Goal: Task Accomplishment & Management: Manage account settings

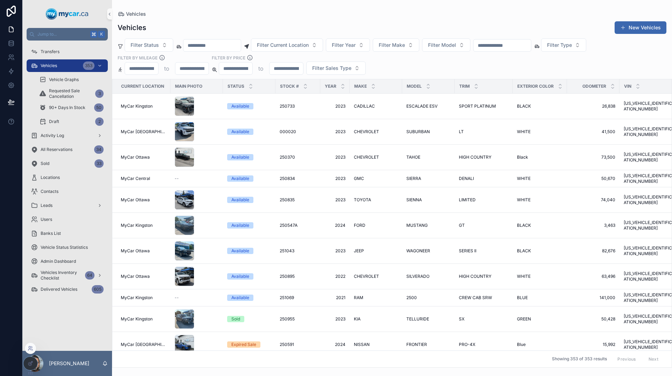
click at [30, 348] on icon at bounding box center [31, 349] width 6 height 6
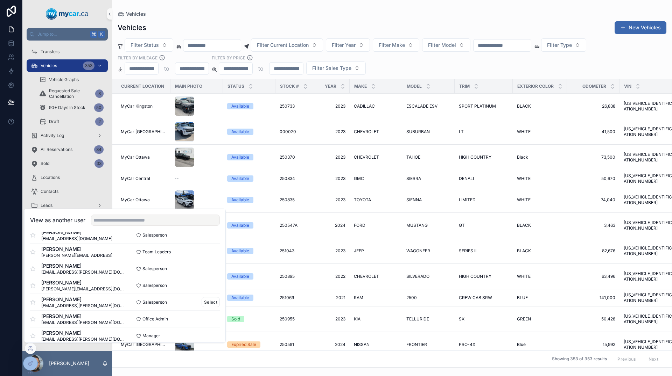
scroll to position [346, 0]
click at [121, 220] on input "text" at bounding box center [155, 220] width 129 height 11
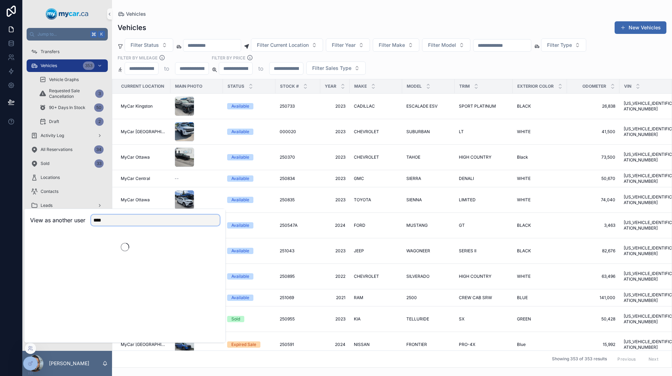
scroll to position [0, 0]
type input "****"
click at [48, 248] on span "[EMAIL_ADDRESS][DOMAIN_NAME]" at bounding box center [76, 250] width 71 height 6
click at [205, 244] on button "Select" at bounding box center [211, 246] width 18 height 10
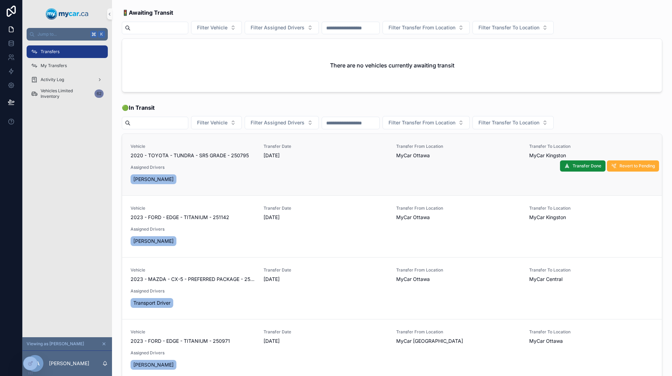
click at [170, 181] on div "[PERSON_NAME]" at bounding box center [154, 180] width 46 height 10
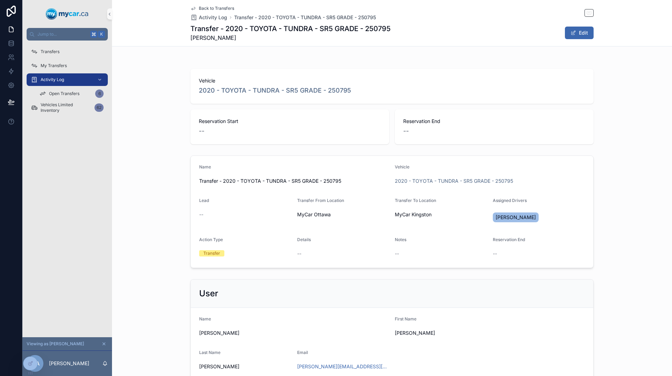
click at [509, 219] on span "[PERSON_NAME]" at bounding box center [515, 217] width 40 height 7
click at [584, 31] on button "Edit" at bounding box center [579, 33] width 29 height 13
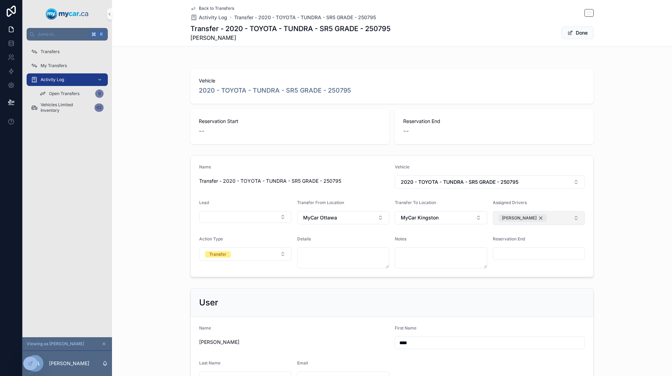
click at [536, 219] on div "[PERSON_NAME]" at bounding box center [523, 218] width 48 height 8
click at [536, 219] on button "Select Button" at bounding box center [539, 217] width 92 height 12
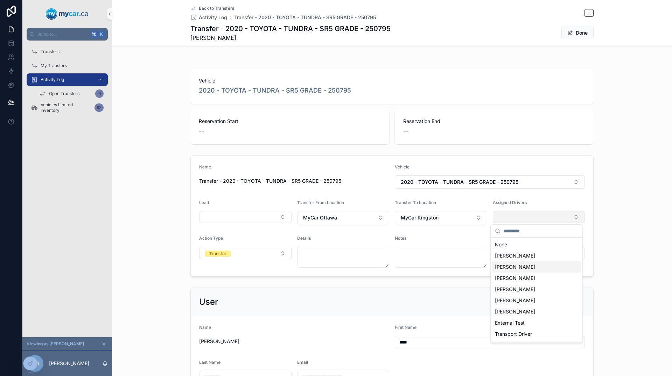
click at [521, 269] on span "[PERSON_NAME]" at bounding box center [515, 267] width 40 height 7
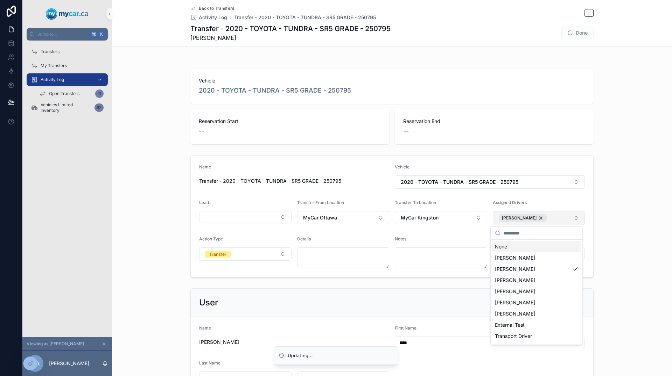
click at [525, 196] on form "Name Transfer - 2020 - TOYOTA - TUNDRA - SR5 GRADE - 250795 Vehicle 2020 - TOYO…" at bounding box center [392, 216] width 402 height 121
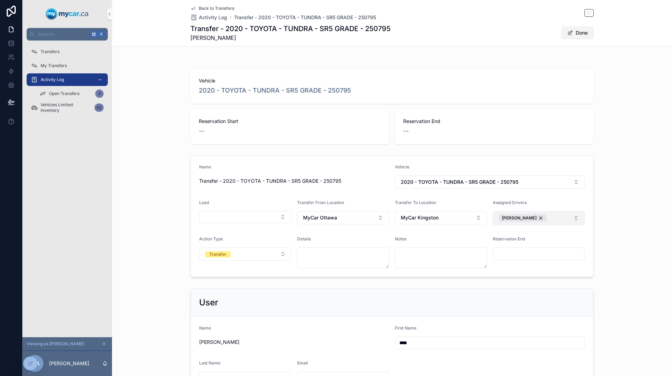
click at [567, 33] on span "scrollable content" at bounding box center [570, 33] width 6 height 6
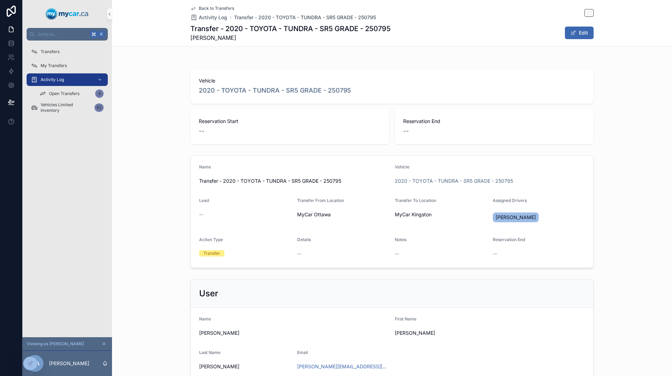
click at [206, 9] on span "Back to Transfers" at bounding box center [216, 9] width 35 height 6
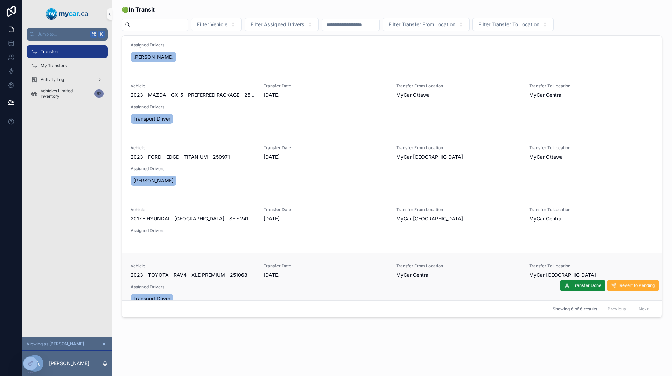
scroll to position [101, 0]
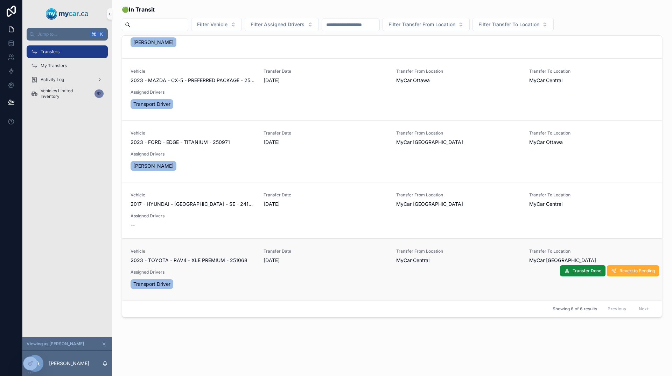
click at [166, 285] on span "Transport Driver" at bounding box center [151, 284] width 37 height 7
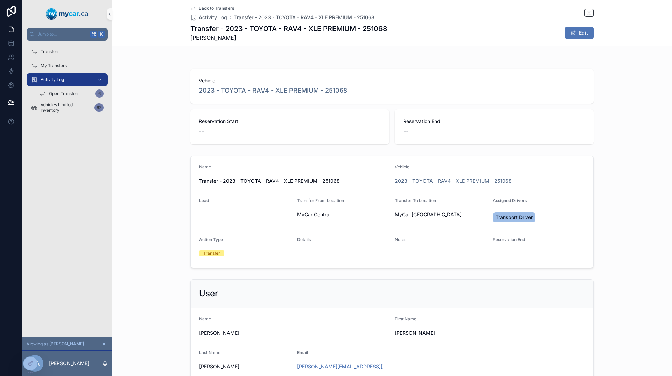
click at [587, 35] on button "Edit" at bounding box center [579, 33] width 29 height 13
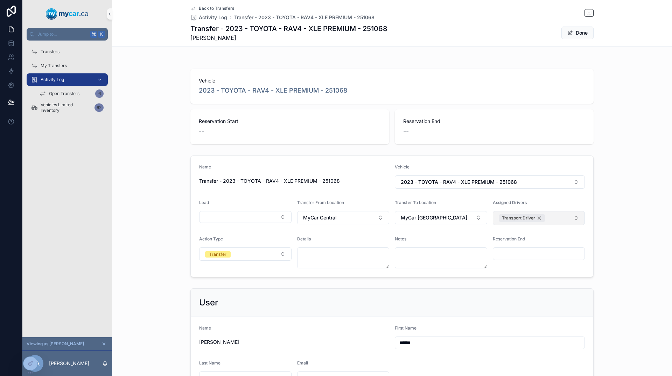
click at [538, 218] on div "Transport Driver" at bounding box center [522, 218] width 47 height 8
click at [537, 219] on button "Select Button" at bounding box center [539, 217] width 92 height 12
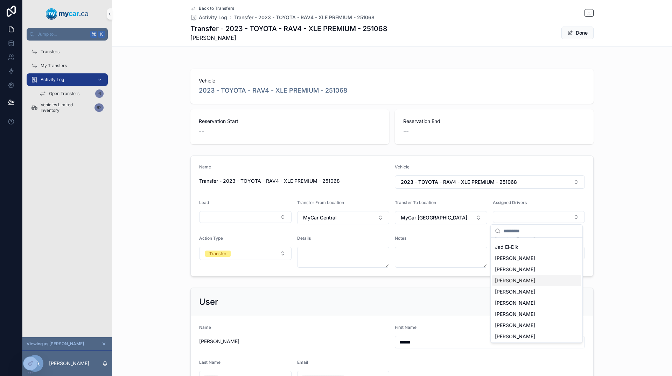
scroll to position [367, 0]
click at [527, 215] on button "Select Button" at bounding box center [539, 217] width 92 height 12
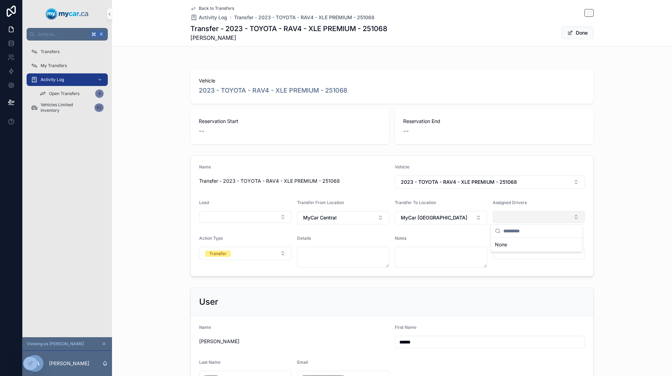
scroll to position [0, 0]
click at [527, 215] on button "Select Button" at bounding box center [539, 217] width 92 height 12
type input "****"
click at [528, 256] on span "[PERSON_NAME]" at bounding box center [515, 256] width 40 height 7
click at [570, 34] on span "scrollable content" at bounding box center [570, 33] width 6 height 6
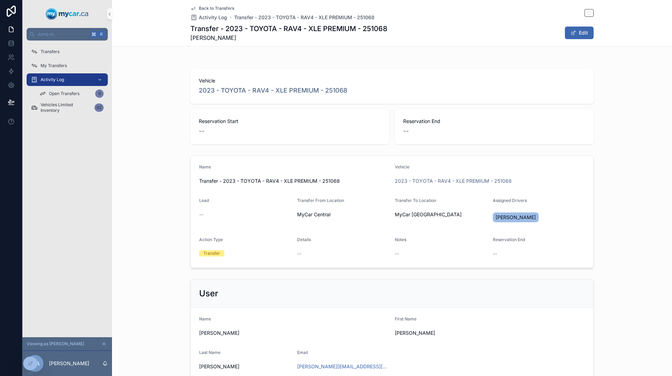
click at [200, 7] on span "Back to Transfers" at bounding box center [216, 9] width 35 height 6
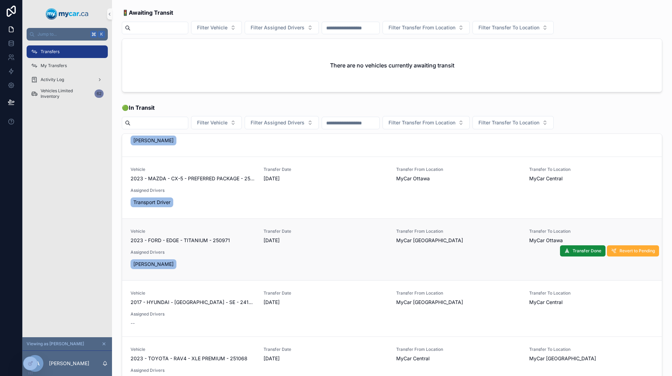
scroll to position [98, 0]
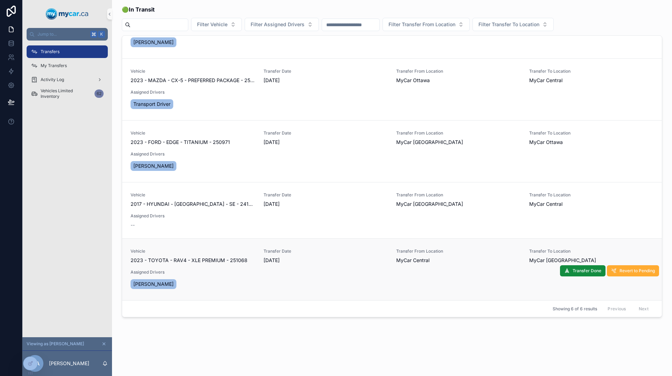
click at [166, 286] on span "[PERSON_NAME]" at bounding box center [153, 284] width 40 height 7
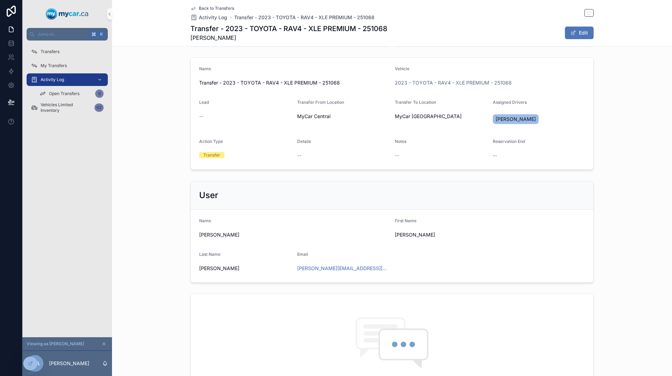
click at [583, 31] on button "Edit" at bounding box center [579, 33] width 29 height 13
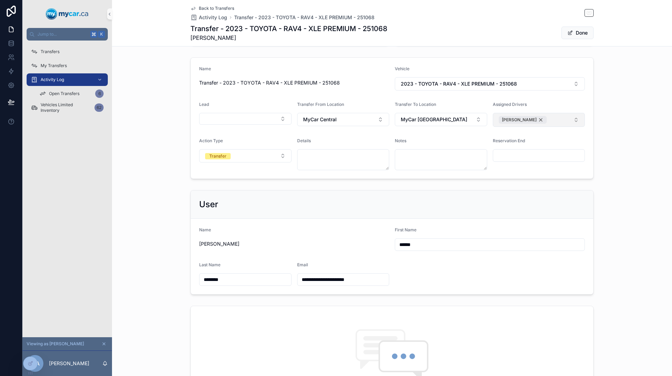
click at [536, 120] on div "[PERSON_NAME]" at bounding box center [523, 120] width 48 height 8
click at [536, 120] on button "Select Button" at bounding box center [539, 119] width 92 height 12
type input "******"
click at [517, 146] on span "[PERSON_NAME]" at bounding box center [515, 146] width 40 height 7
click at [580, 30] on button "Done" at bounding box center [577, 33] width 32 height 13
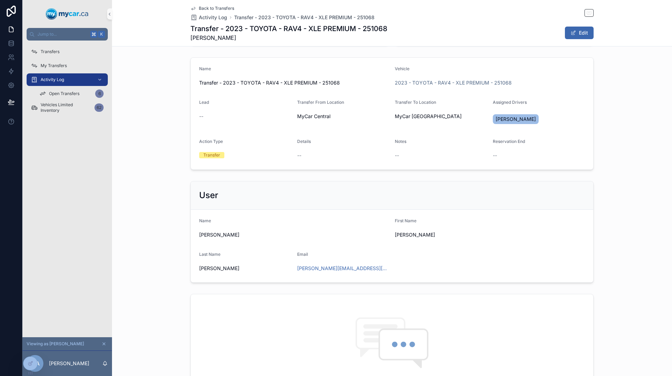
click at [215, 9] on span "Back to Transfers" at bounding box center [216, 9] width 35 height 6
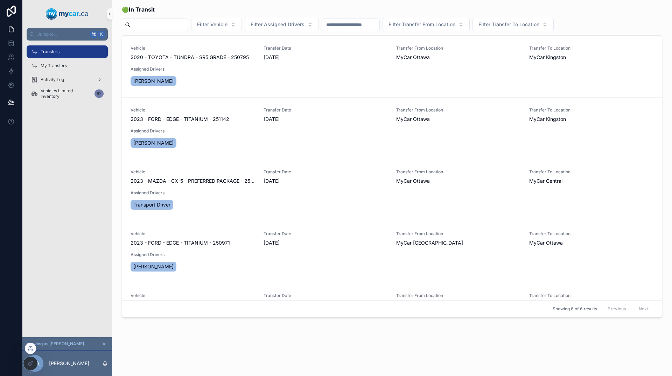
click at [32, 350] on icon at bounding box center [32, 350] width 1 height 1
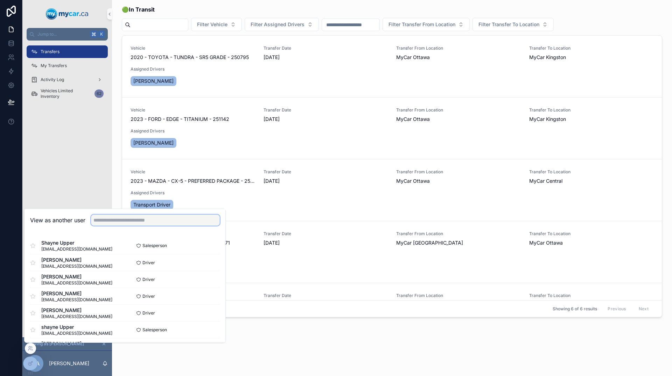
click at [118, 221] on input "text" at bounding box center [155, 220] width 129 height 11
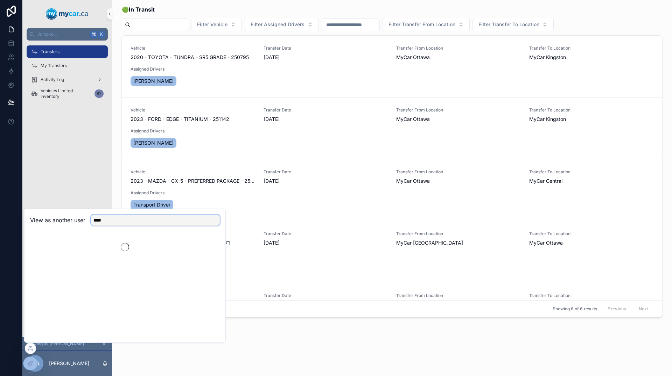
type input "****"
drag, startPoint x: 158, startPoint y: 218, endPoint x: 61, endPoint y: 217, distance: 97.3
click at [61, 217] on div "**********" at bounding box center [125, 220] width 190 height 11
type input "****"
drag, startPoint x: 61, startPoint y: 217, endPoint x: 56, endPoint y: 253, distance: 36.7
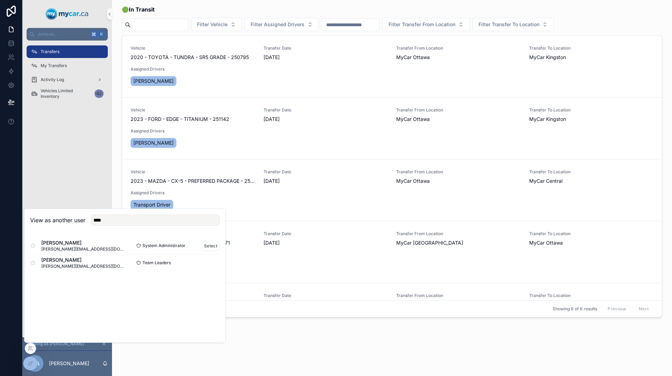
click at [56, 253] on div "[PERSON_NAME] El Haibi [EMAIL_ADDRESS][DOMAIN_NAME] System Administrator Select" at bounding box center [125, 246] width 190 height 17
click at [57, 249] on div at bounding box center [124, 244] width 201 height 25
click at [206, 244] on button "Select" at bounding box center [211, 246] width 18 height 10
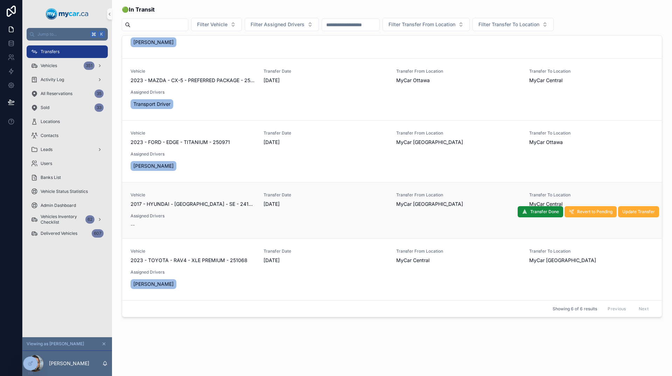
scroll to position [39, 0]
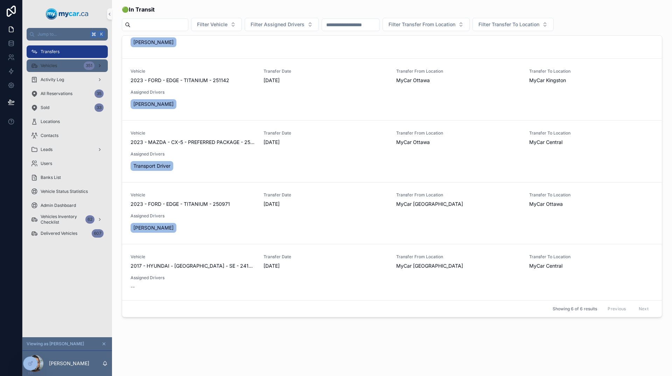
click at [62, 67] on div "Vehicles 351" at bounding box center [67, 65] width 73 height 11
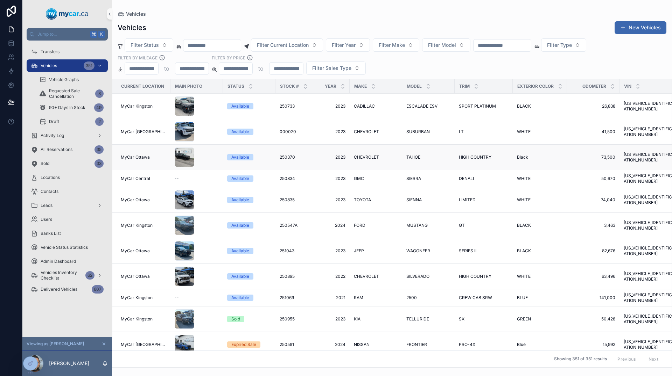
click at [333, 156] on span "2023" at bounding box center [334, 158] width 21 height 6
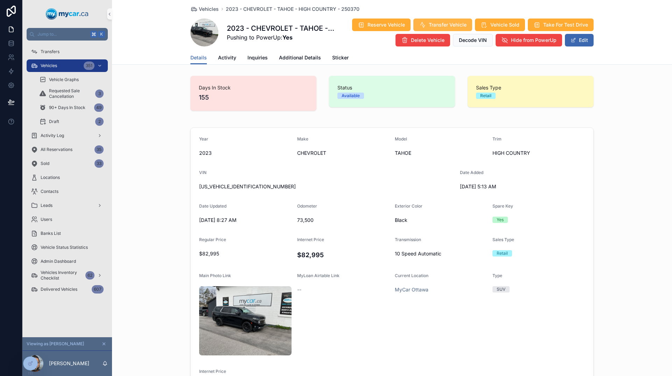
click at [444, 28] on span "Transfer Vehicle" at bounding box center [448, 24] width 38 height 7
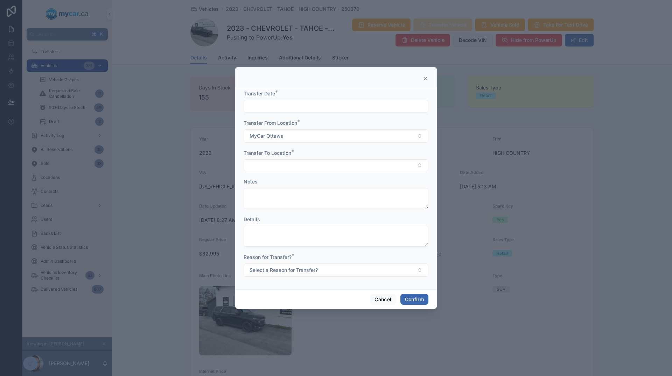
click at [277, 105] on input "text" at bounding box center [336, 106] width 184 height 10
click at [341, 121] on button "Today" at bounding box center [336, 123] width 28 height 13
type input "**********"
click at [257, 135] on span "MyCar Ottawa" at bounding box center [266, 136] width 34 height 7
click at [329, 120] on div "Transfer From Location *" at bounding box center [336, 123] width 185 height 7
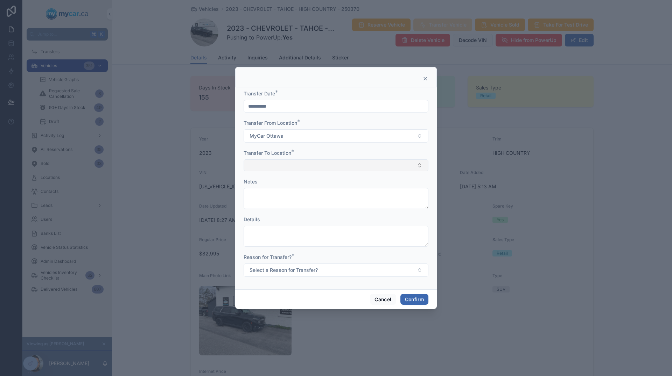
click at [303, 164] on button "Select Button" at bounding box center [336, 166] width 185 height 12
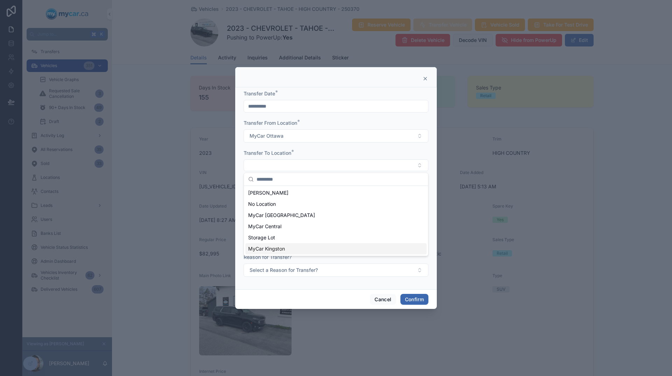
click at [276, 247] on span "MyCar Kingston" at bounding box center [266, 249] width 37 height 7
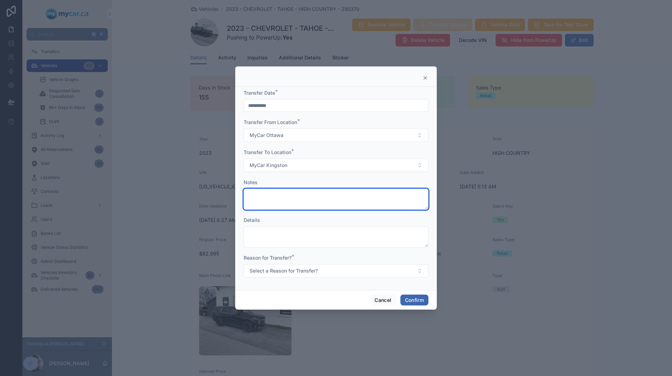
click at [280, 195] on textarea at bounding box center [336, 199] width 185 height 21
type textarea "**********"
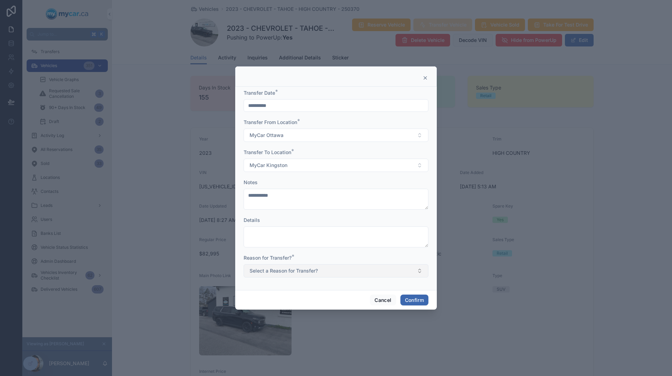
click at [304, 267] on button "Select a Reason for Transfer?" at bounding box center [336, 271] width 185 height 13
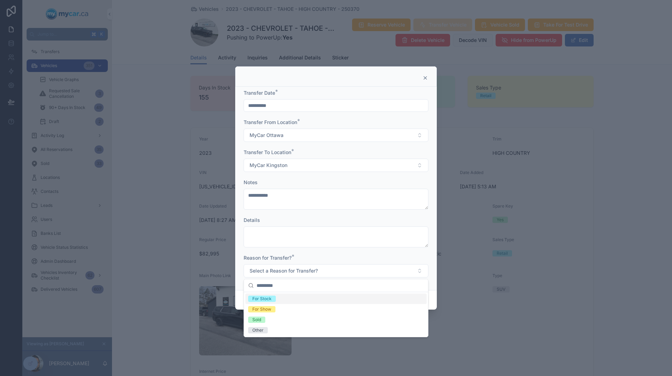
click at [261, 299] on div "For Stock" at bounding box center [261, 299] width 19 height 6
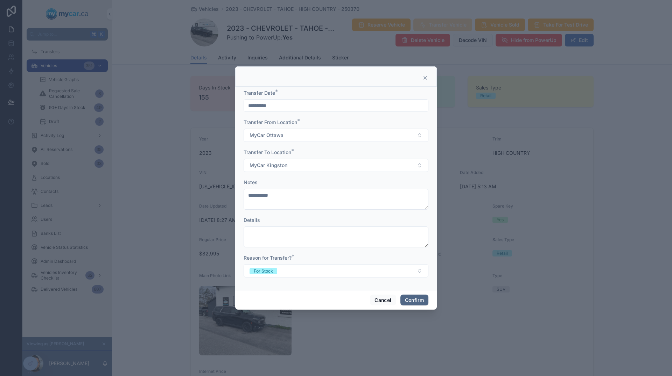
click at [415, 300] on button "Confirm" at bounding box center [414, 300] width 28 height 11
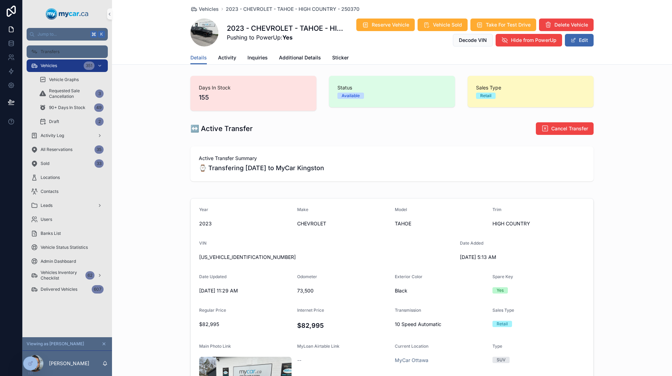
click at [63, 55] on div "Transfers" at bounding box center [67, 51] width 73 height 11
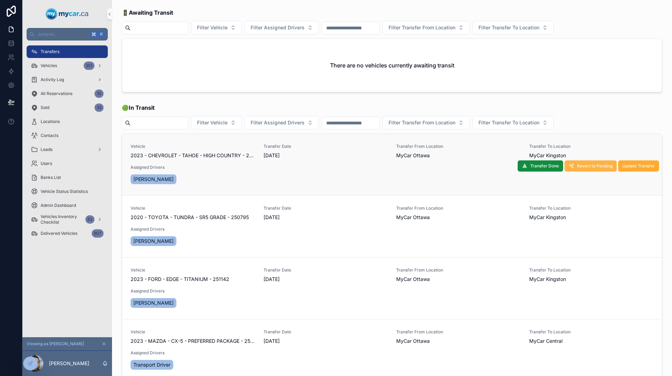
click at [586, 169] on button "Revert to Pending" at bounding box center [590, 166] width 52 height 11
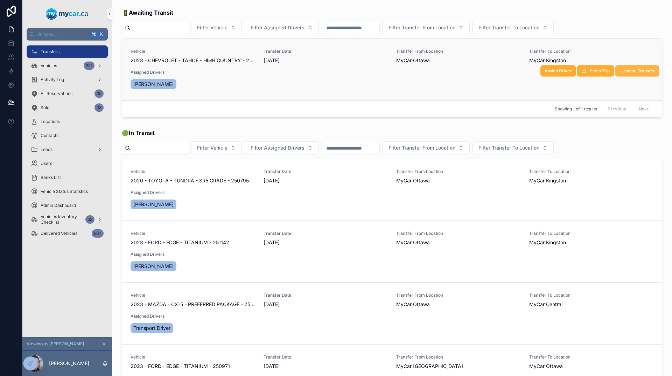
click at [640, 71] on span "Update Transfer" at bounding box center [638, 71] width 33 height 6
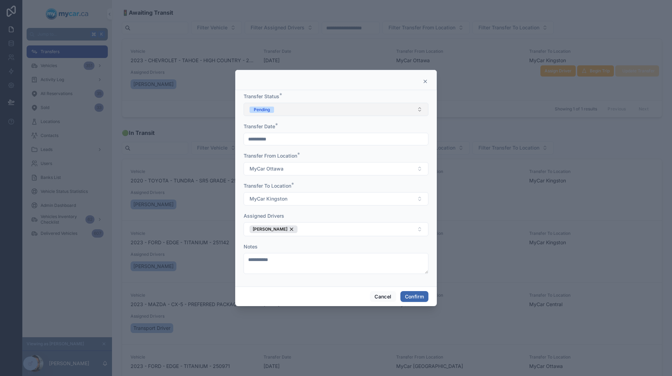
click at [420, 108] on button "Pending" at bounding box center [336, 109] width 185 height 13
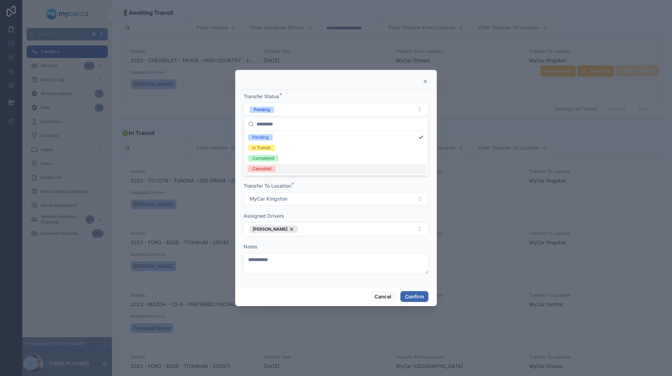
click at [277, 169] on div "Canceled" at bounding box center [335, 169] width 181 height 10
click at [416, 298] on button "Confirm" at bounding box center [414, 296] width 28 height 11
